Goal: Transaction & Acquisition: Subscribe to service/newsletter

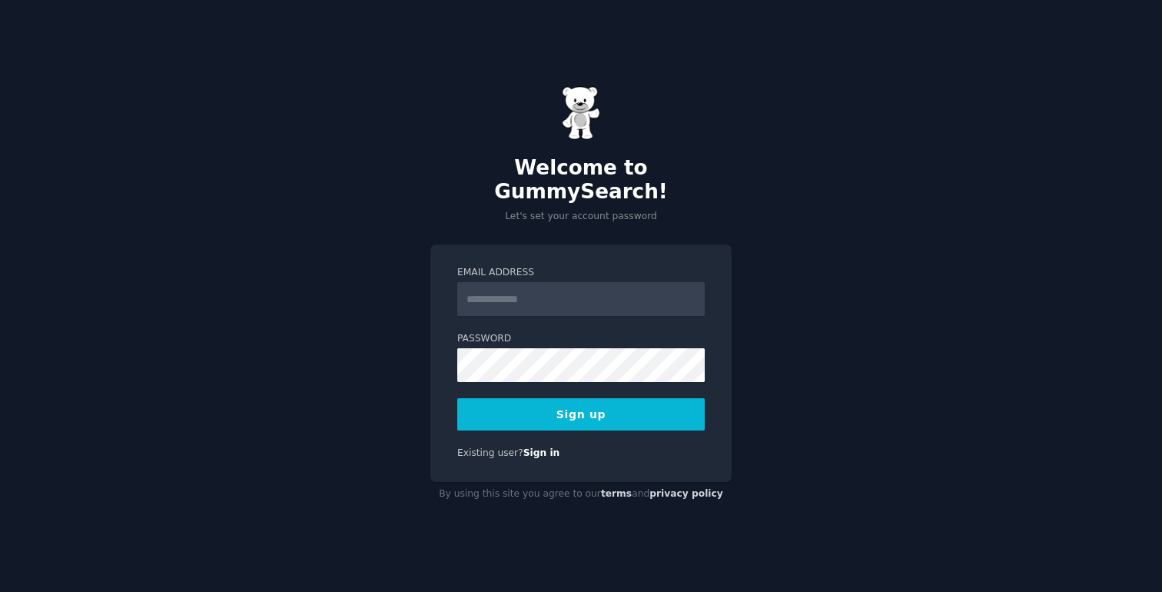
click at [527, 291] on input "Email Address" at bounding box center [581, 299] width 248 height 34
type input "**********"
click at [626, 407] on button "Sign up" at bounding box center [581, 414] width 248 height 32
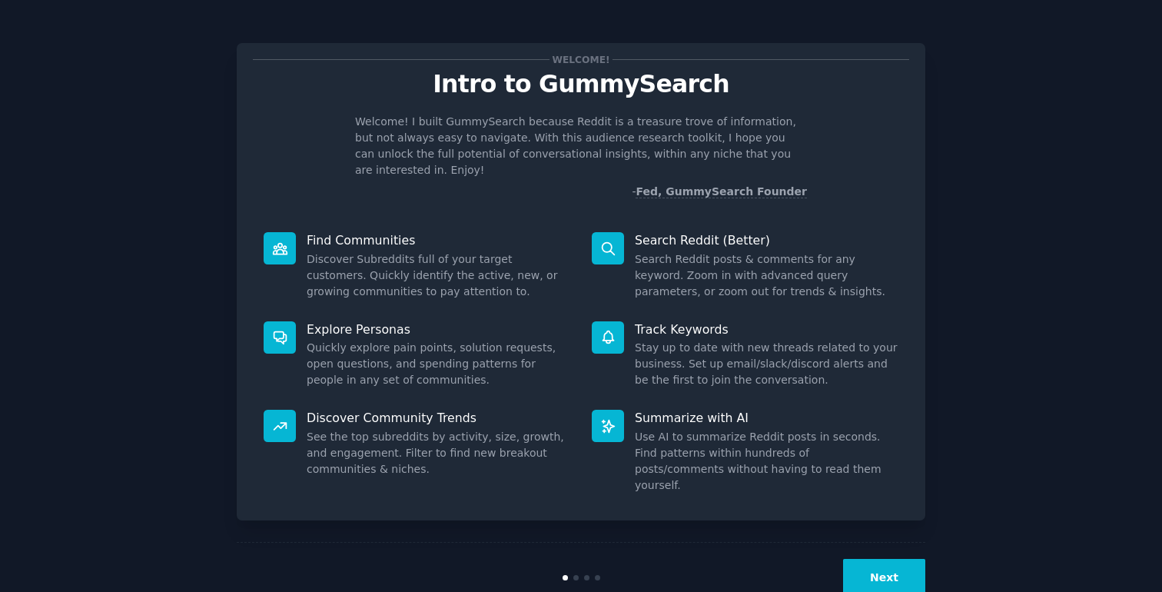
click at [862, 559] on button "Next" at bounding box center [884, 578] width 82 height 38
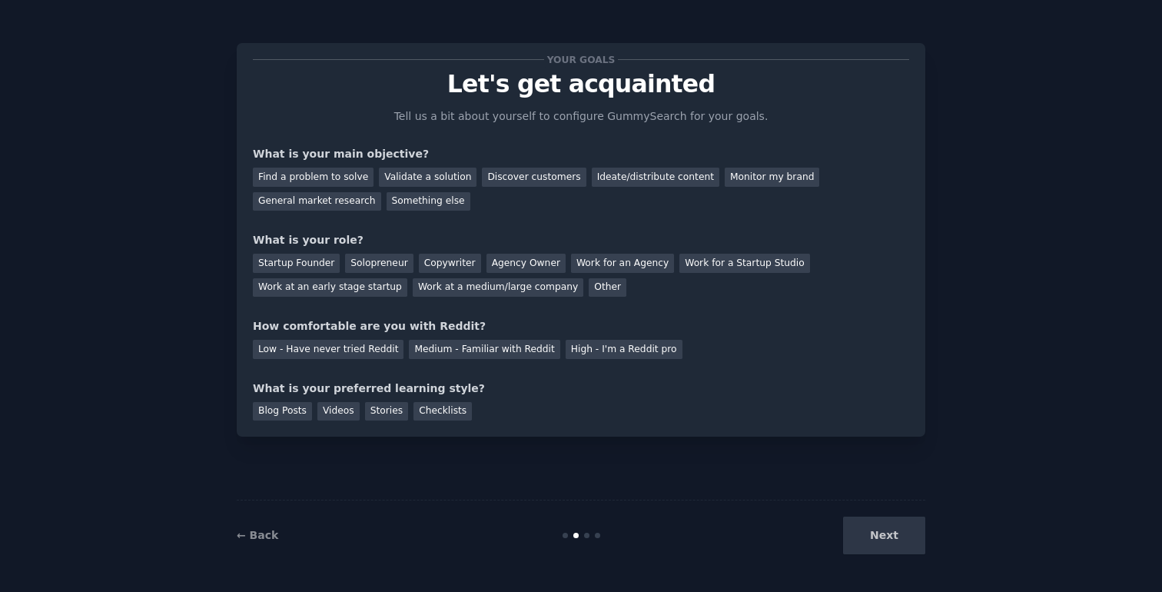
click at [883, 544] on div "Next" at bounding box center [811, 536] width 230 height 38
click at [334, 356] on div "Low - Have never tried Reddit" at bounding box center [328, 349] width 151 height 19
click at [589, 288] on div "Other" at bounding box center [608, 287] width 38 height 19
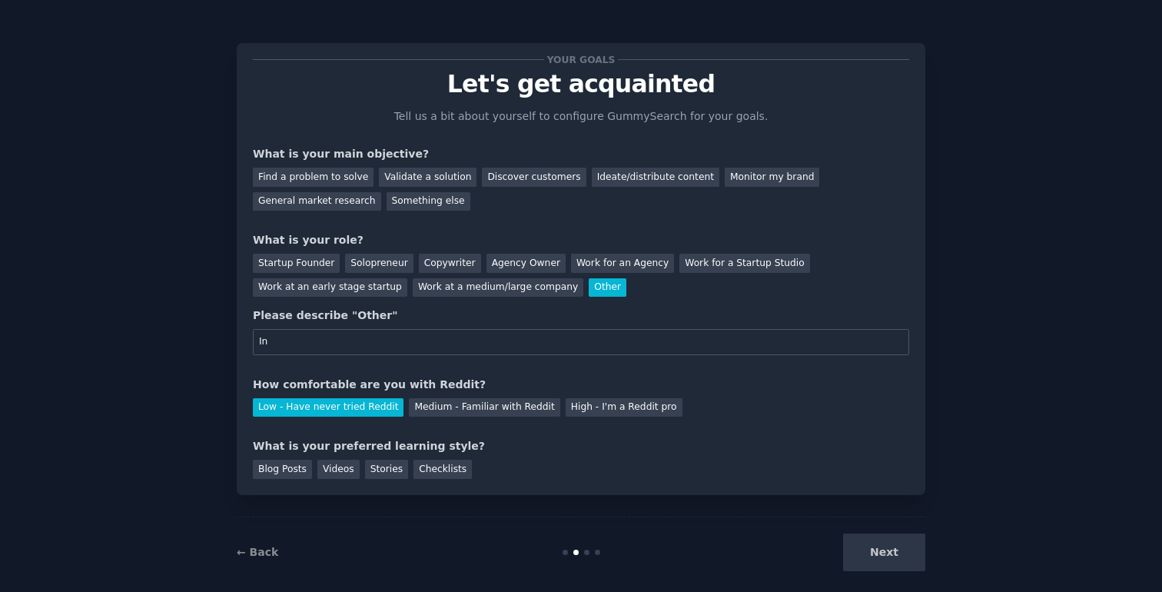
type input "I"
click at [298, 283] on div "Work at an early stage startup" at bounding box center [330, 287] width 155 height 19
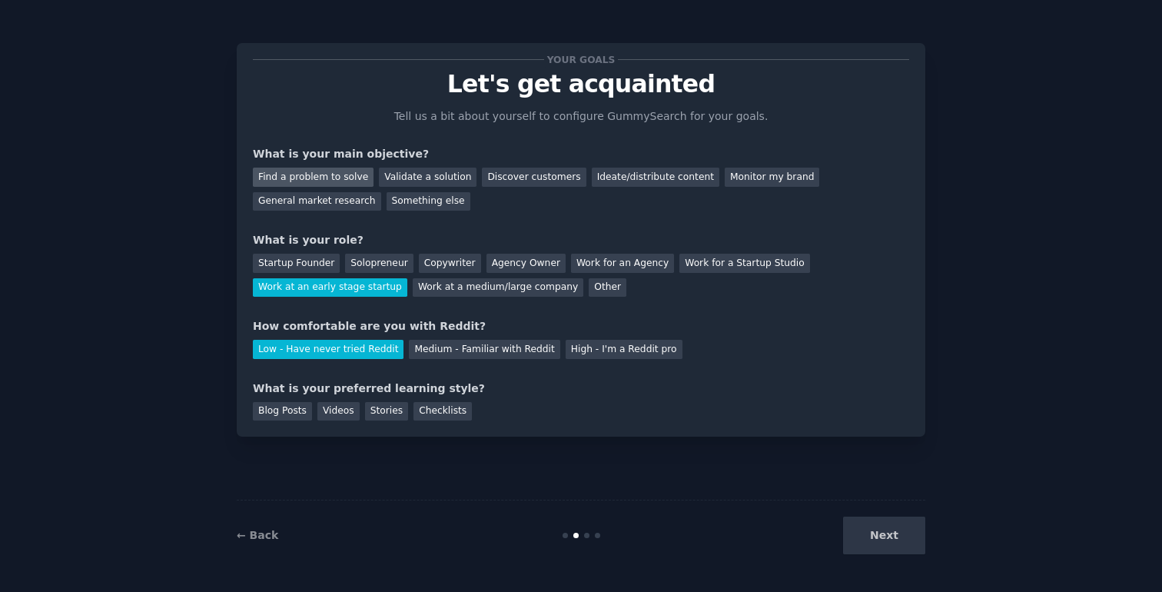
click at [337, 173] on div "Find a problem to solve" at bounding box center [313, 177] width 121 height 19
click at [437, 182] on div "Validate a solution" at bounding box center [428, 177] width 98 height 19
click at [344, 174] on div "Find a problem to solve" at bounding box center [313, 177] width 121 height 19
click at [407, 173] on div "Validate a solution" at bounding box center [428, 177] width 98 height 19
click at [892, 534] on div "Next" at bounding box center [811, 536] width 230 height 38
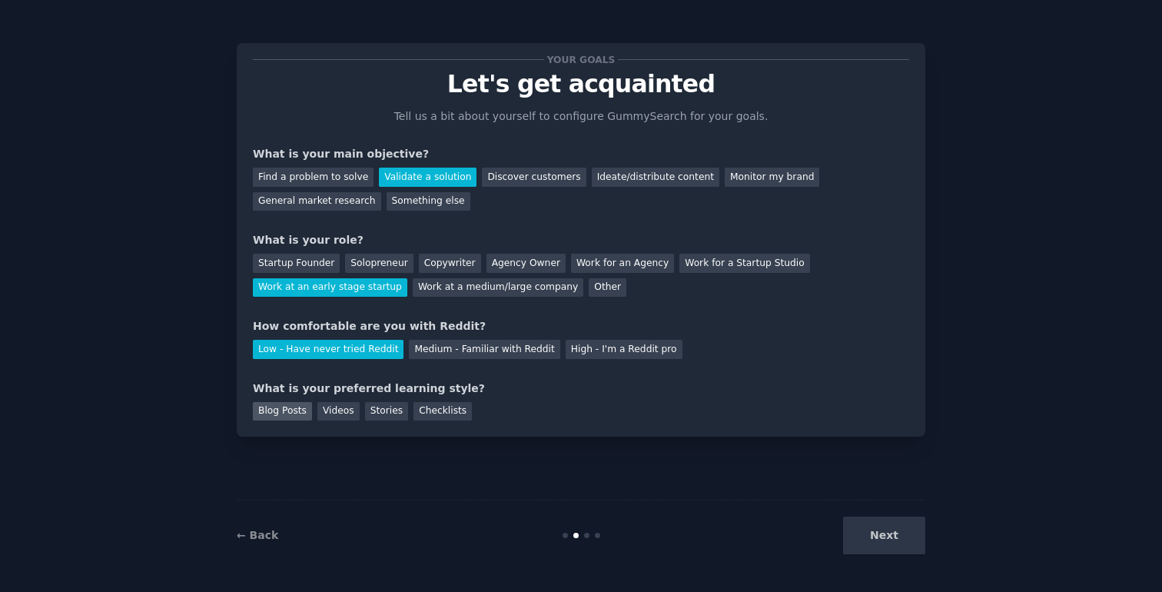
click at [301, 408] on div "Blog Posts" at bounding box center [282, 411] width 59 height 19
click at [871, 538] on button "Next" at bounding box center [884, 536] width 82 height 38
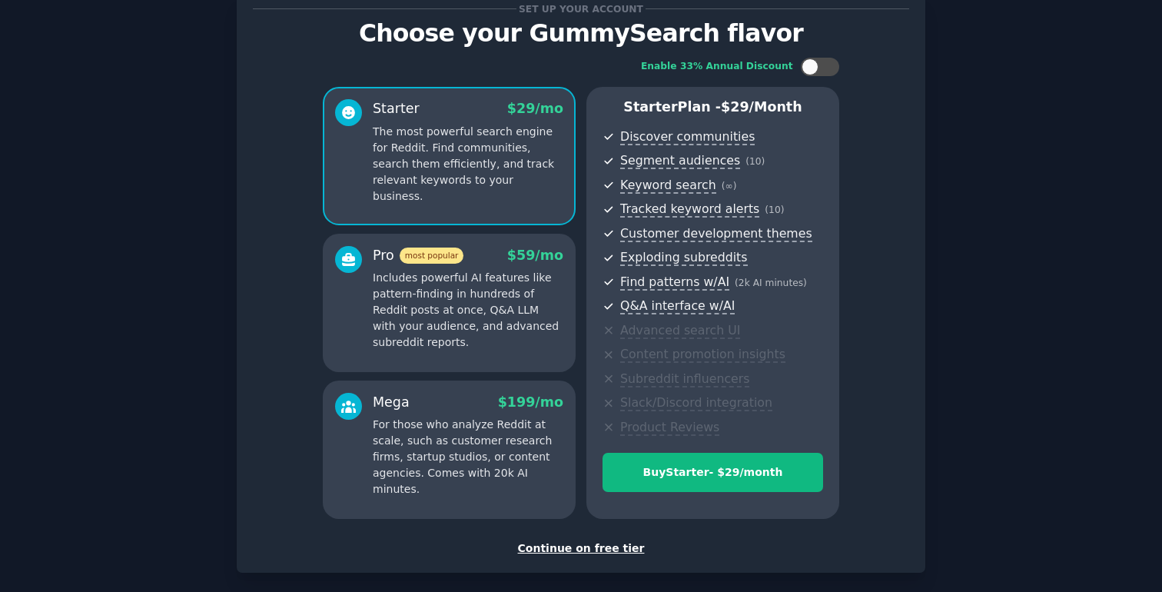
scroll to position [45, 0]
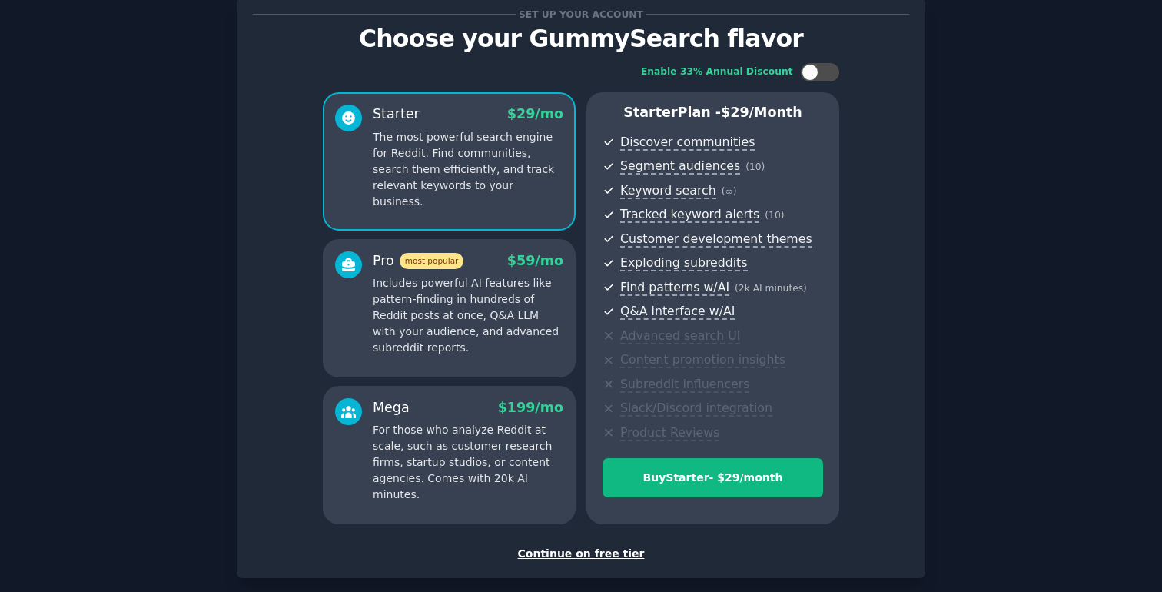
click at [567, 555] on div "Continue on free tier" at bounding box center [581, 554] width 656 height 16
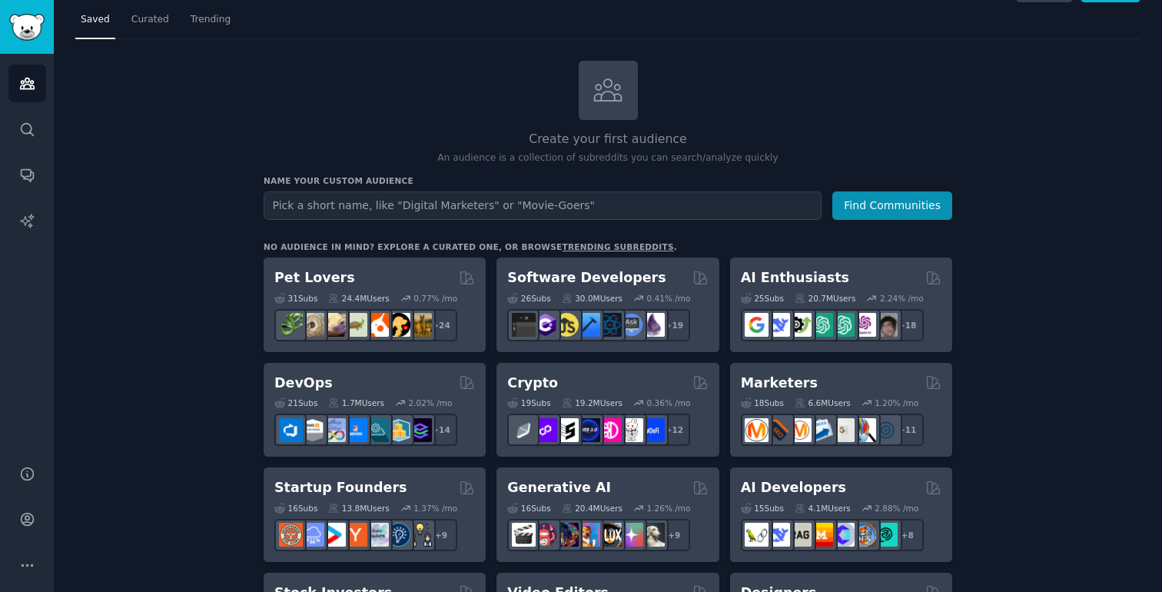
scroll to position [68, 0]
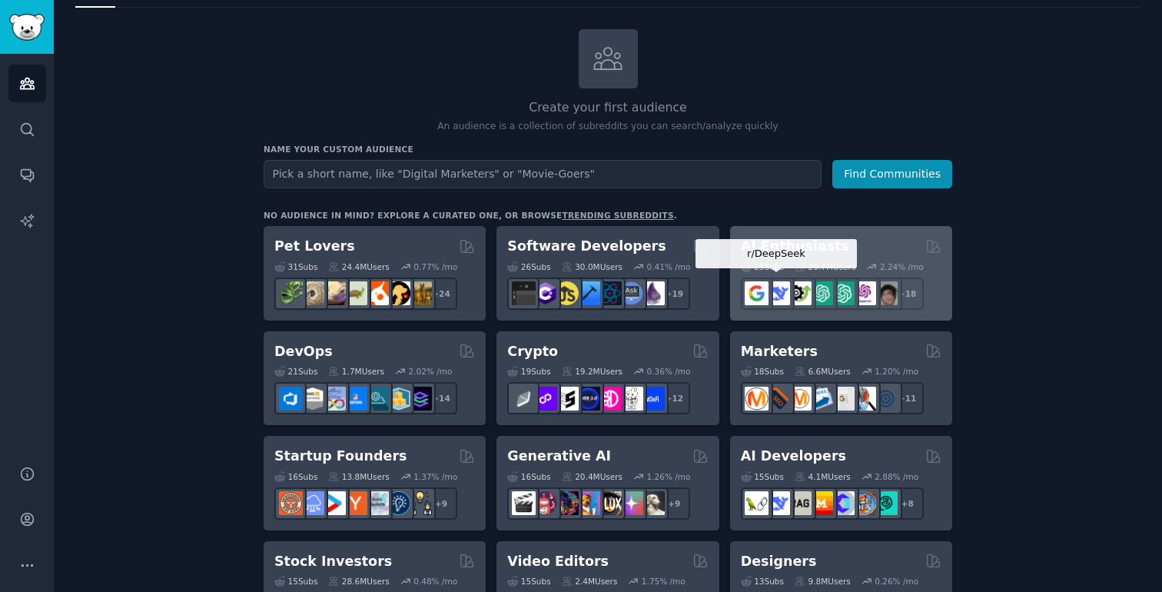
click at [785, 279] on div at bounding box center [779, 293] width 32 height 32
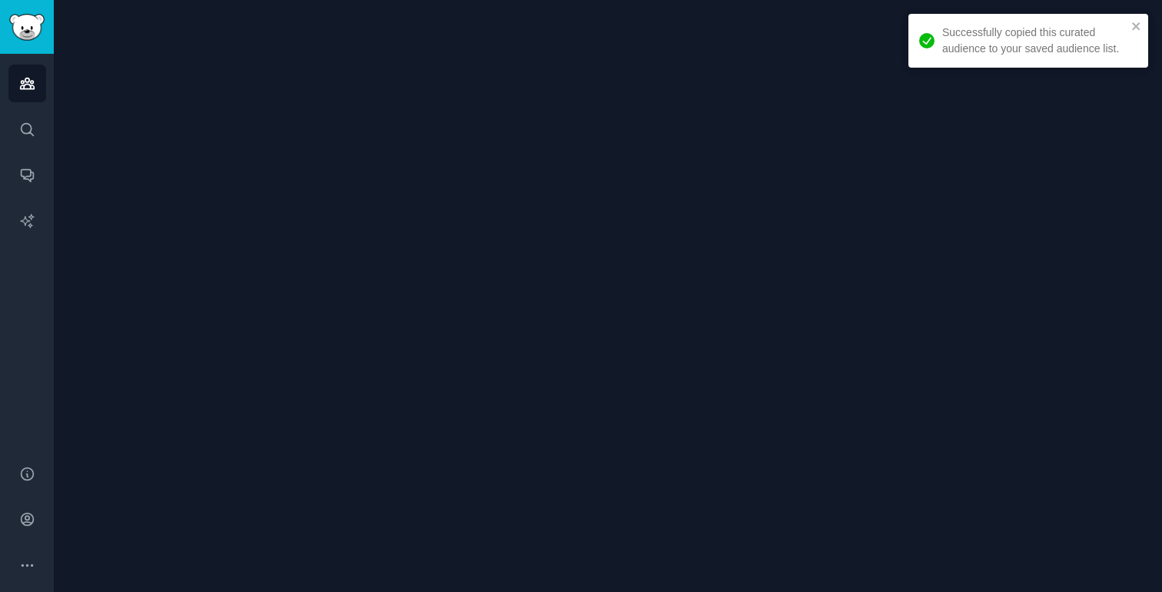
click at [773, 254] on div at bounding box center [608, 296] width 1108 height 592
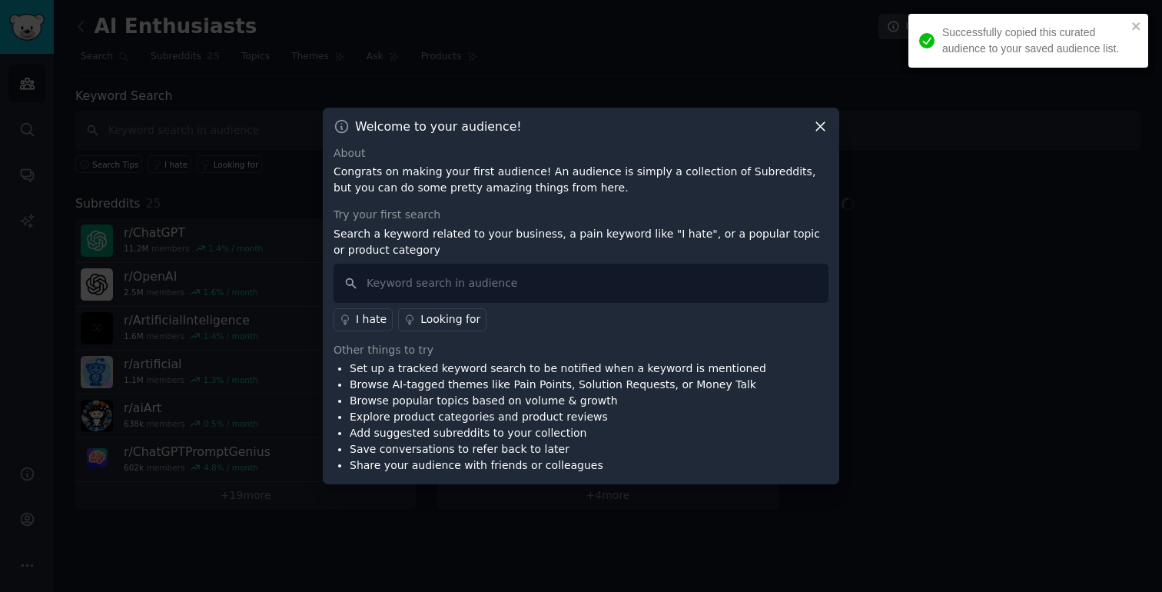
click at [817, 127] on icon at bounding box center [820, 126] width 16 height 16
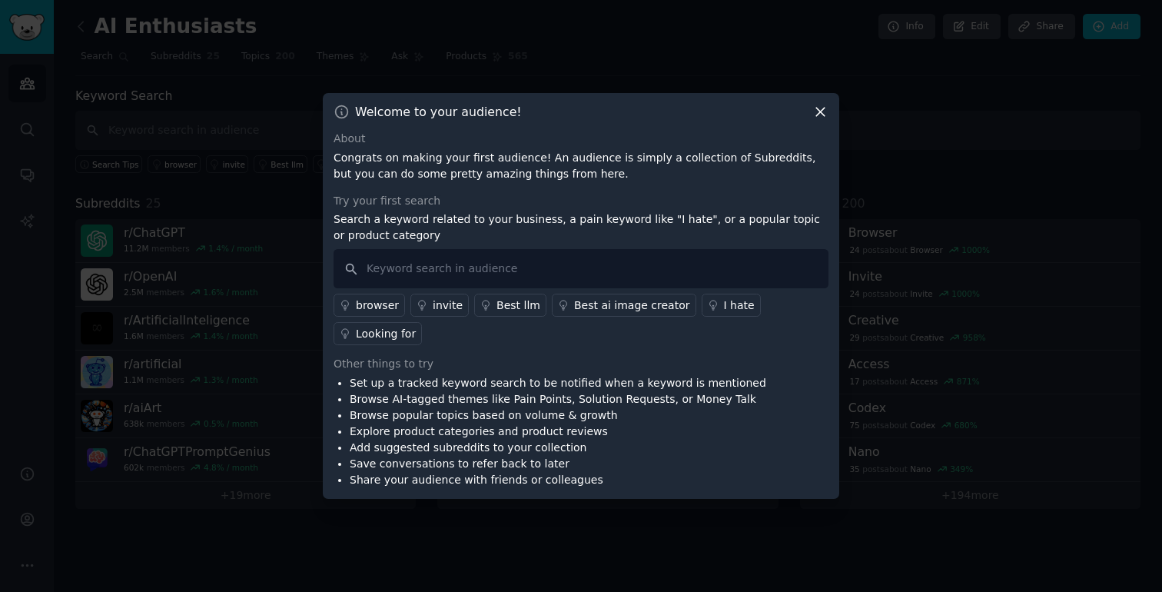
click at [812, 118] on icon at bounding box center [820, 112] width 16 height 16
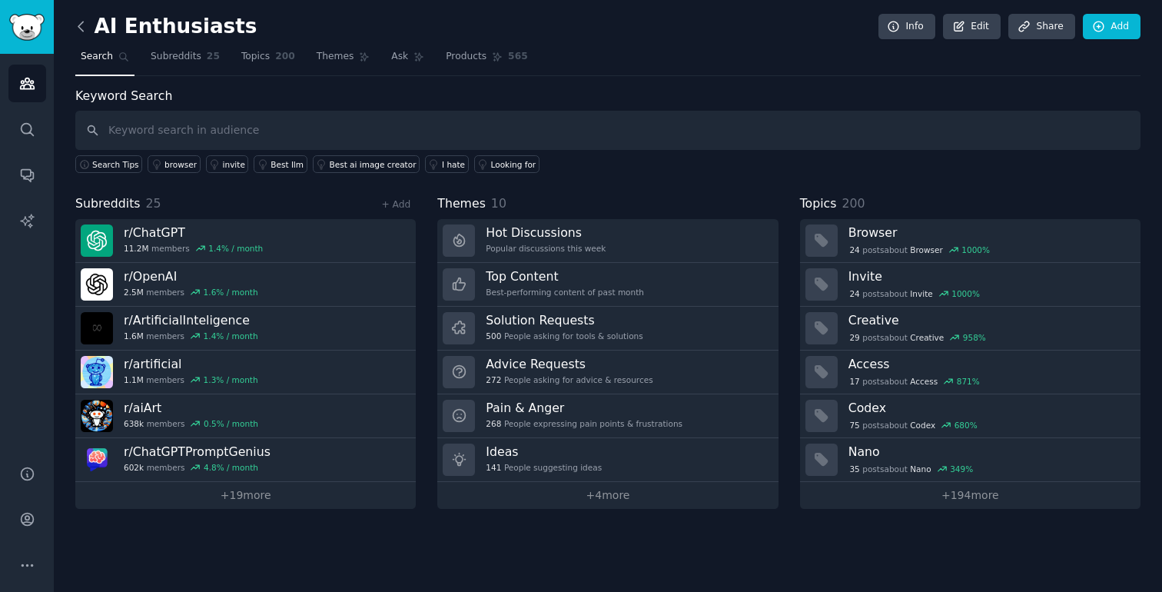
click at [81, 28] on icon at bounding box center [80, 26] width 5 height 9
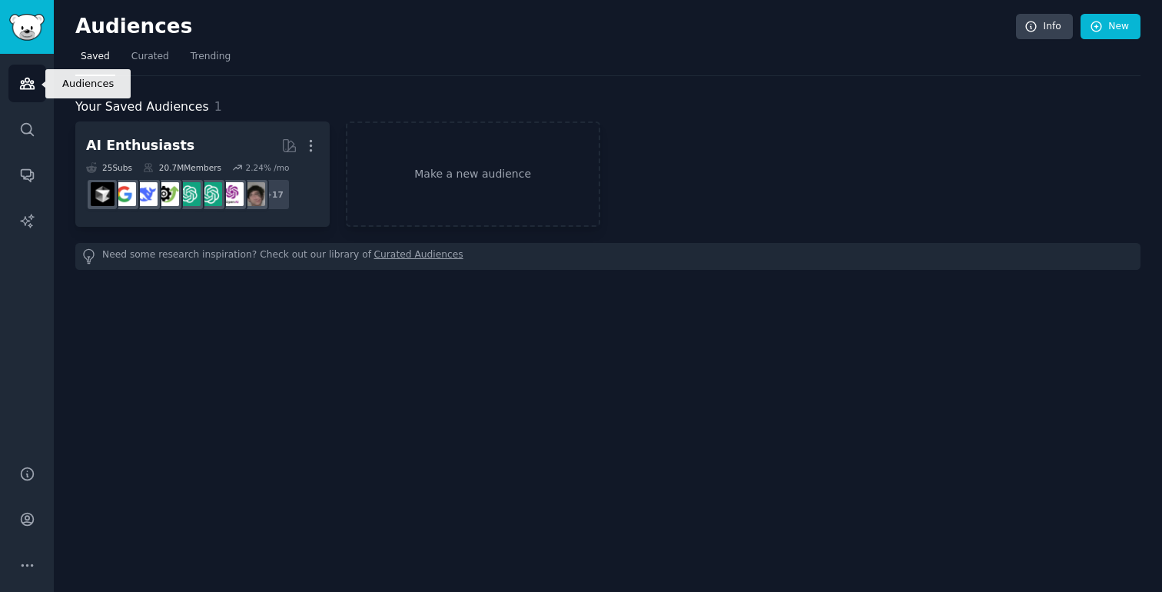
click at [29, 88] on icon "Sidebar" at bounding box center [27, 83] width 14 height 11
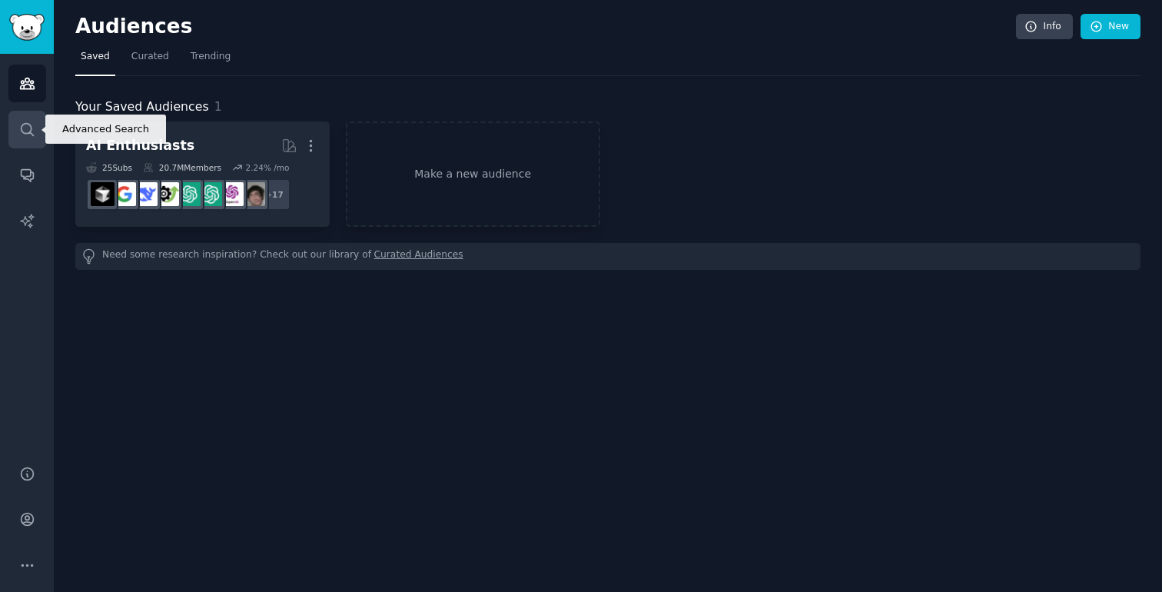
click at [26, 129] on icon "Sidebar" at bounding box center [27, 129] width 16 height 16
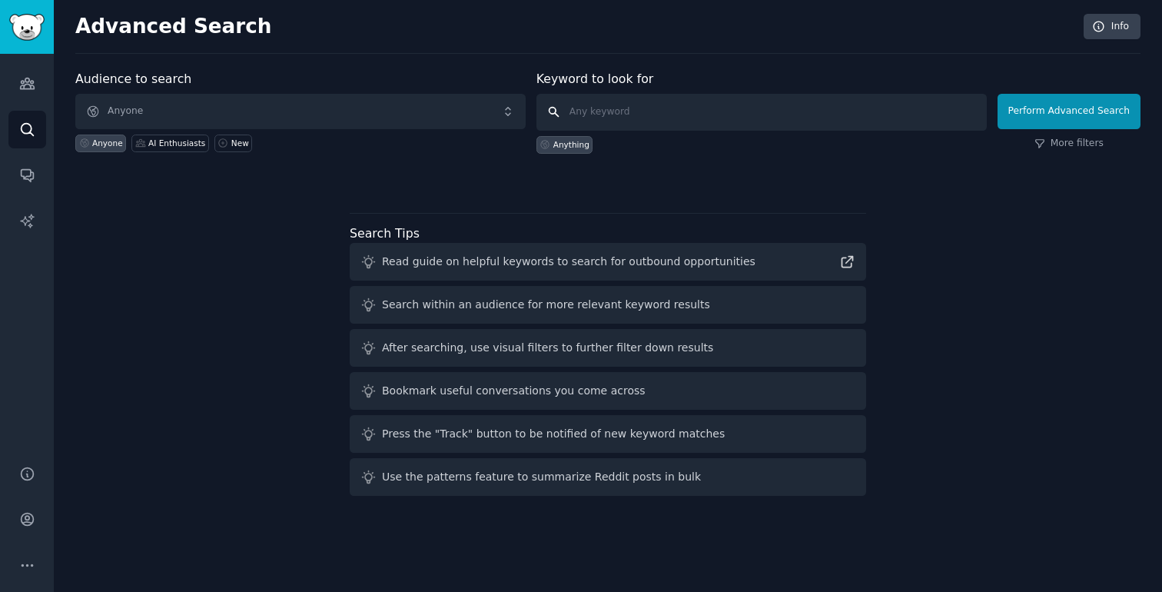
click at [620, 109] on input "text" at bounding box center [762, 112] width 450 height 37
type input "MVP"
click at [1058, 123] on button "Perform Advanced Search" at bounding box center [1069, 111] width 143 height 35
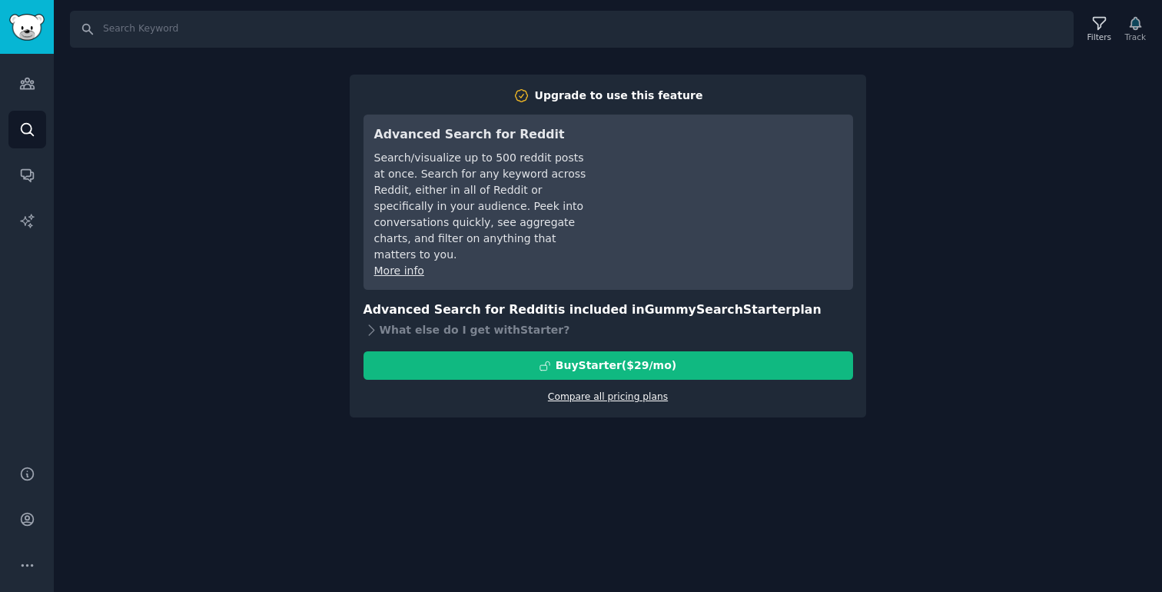
click at [601, 391] on link "Compare all pricing plans" at bounding box center [608, 396] width 120 height 11
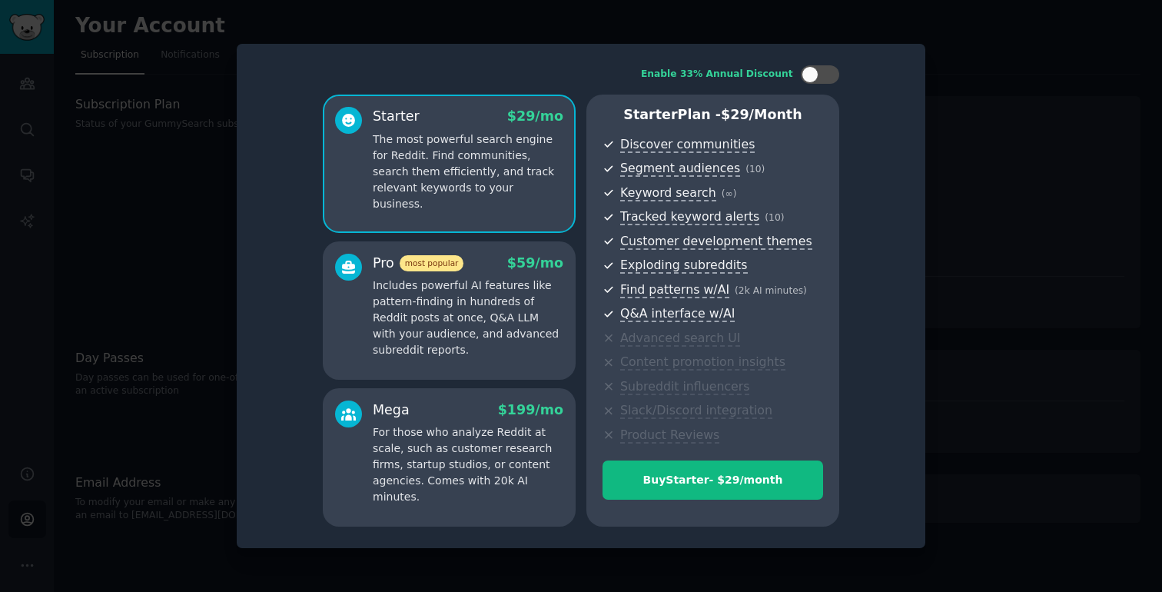
click at [979, 77] on div at bounding box center [581, 296] width 1162 height 592
